Goal: Navigation & Orientation: Find specific page/section

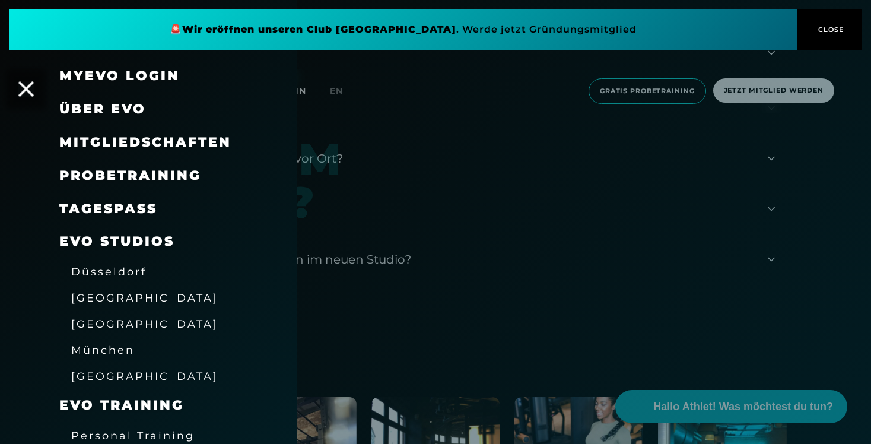
click at [24, 92] on icon at bounding box center [25, 88] width 15 height 15
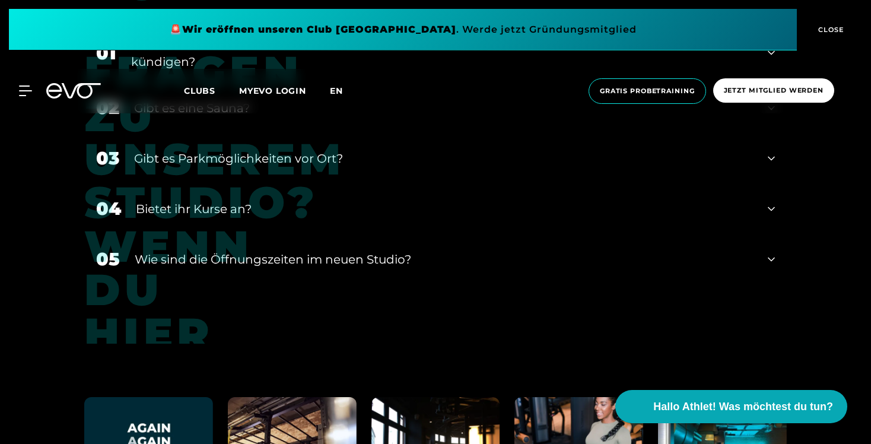
click at [332, 91] on span "en" at bounding box center [336, 90] width 13 height 11
